Goal: Information Seeking & Learning: Learn about a topic

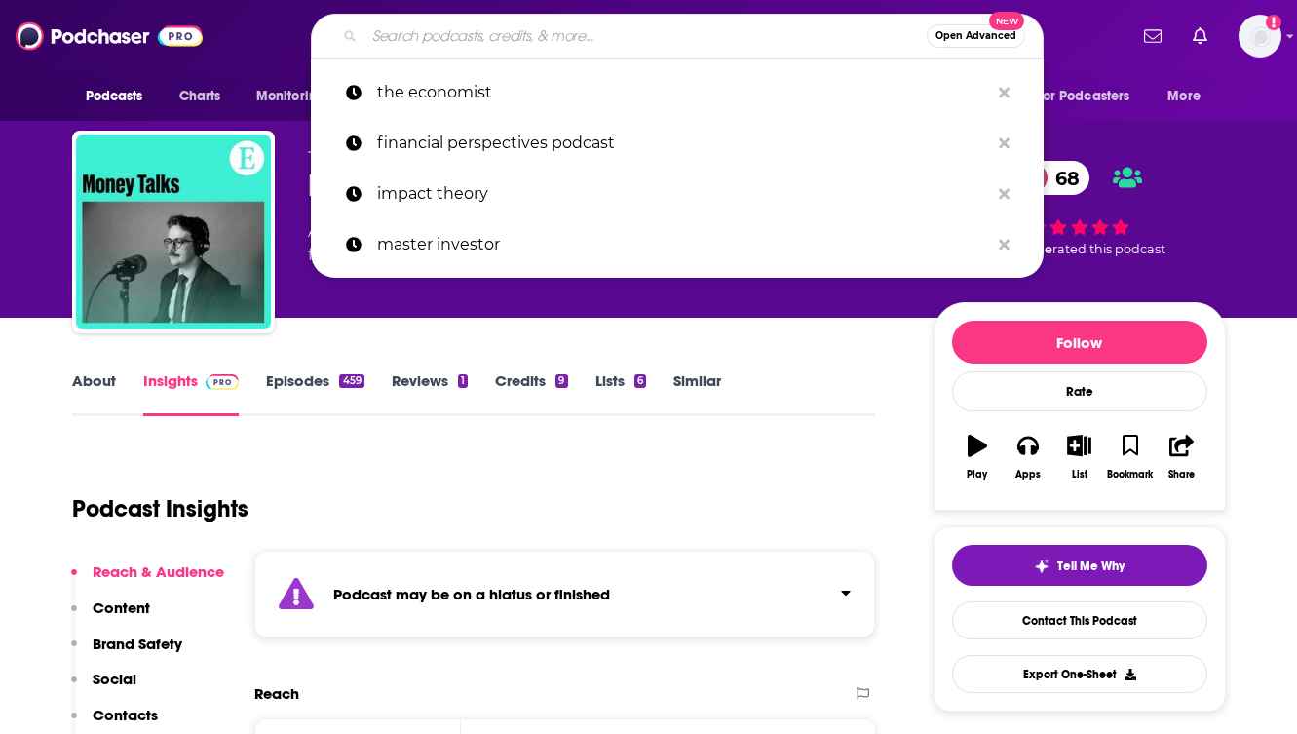
click at [425, 37] on input "Search podcasts, credits, & more..." at bounding box center [645, 35] width 562 height 31
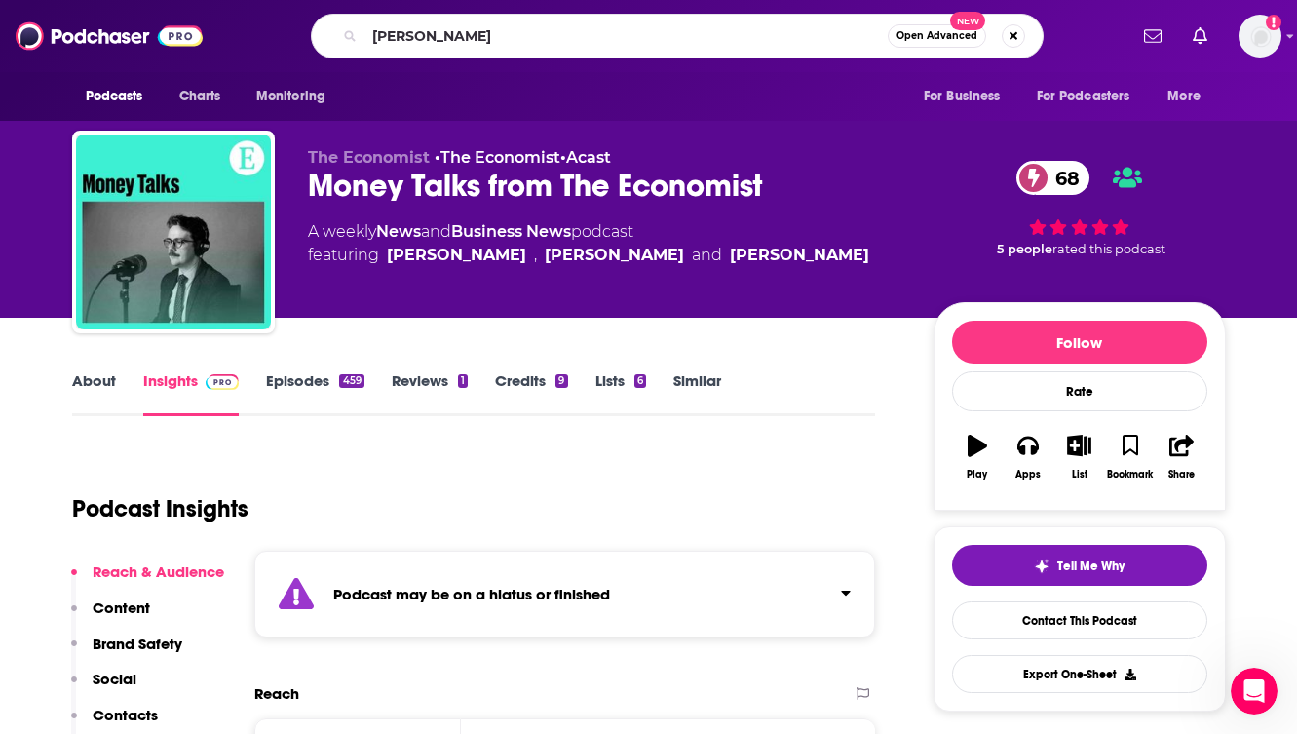
type input "[PERSON_NAME]"
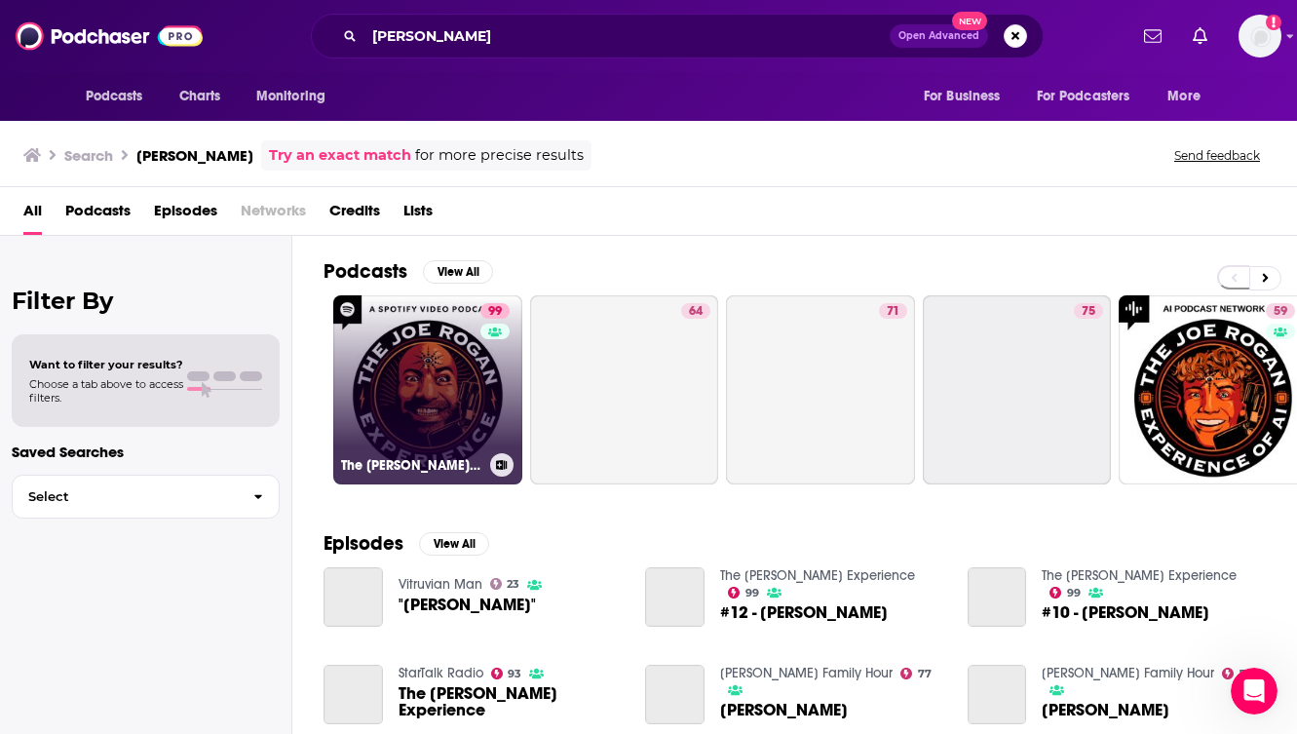
click at [435, 340] on link "99 The [PERSON_NAME] Experience" at bounding box center [427, 389] width 189 height 189
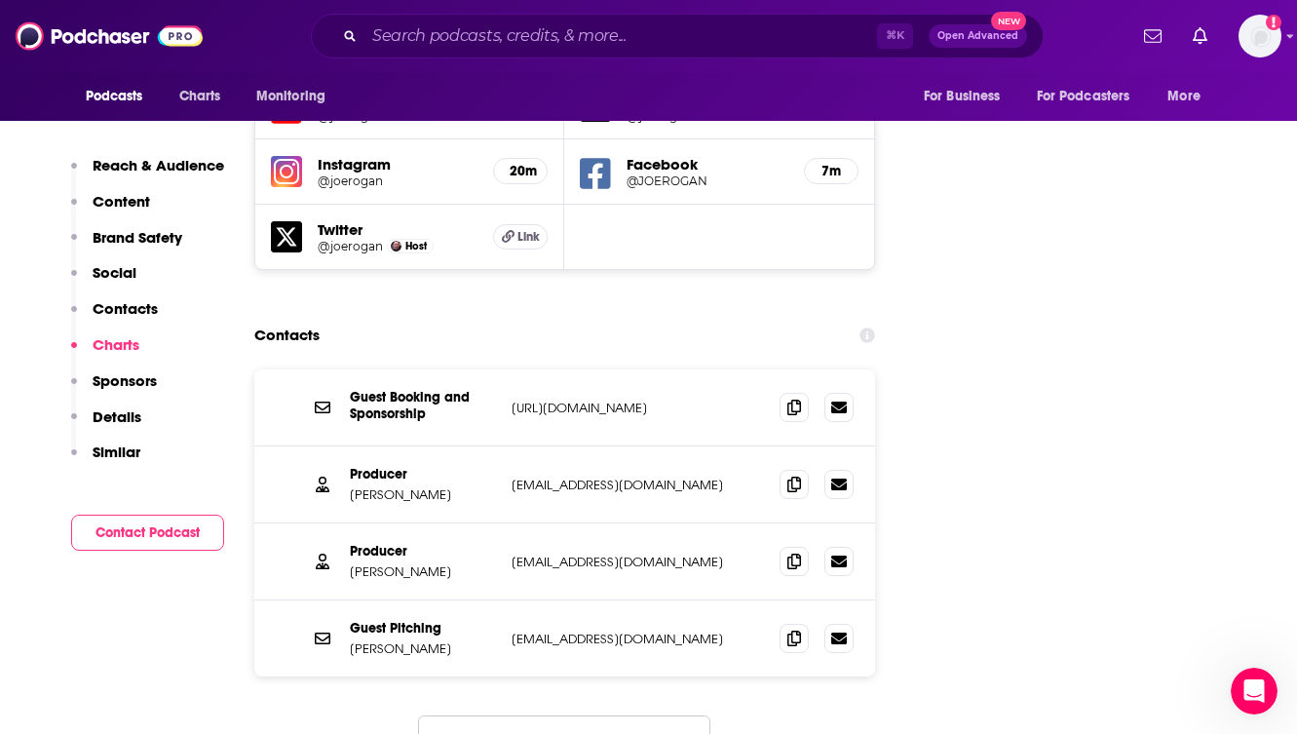
scroll to position [2310, 0]
